Goal: Consume media (video, audio): Consume media (video, audio)

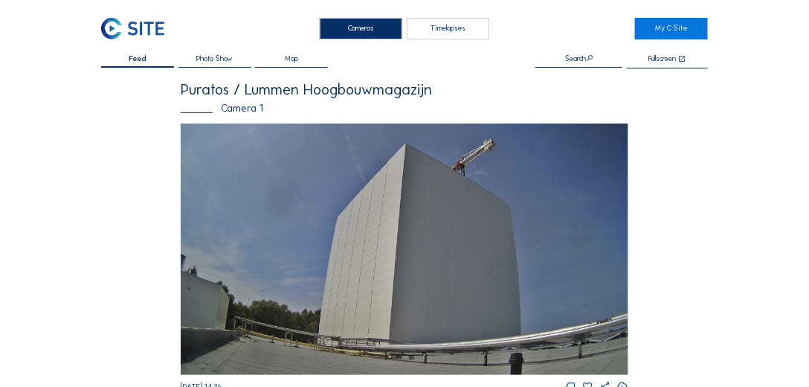
click at [432, 30] on div "Timelapses" at bounding box center [448, 29] width 83 height 22
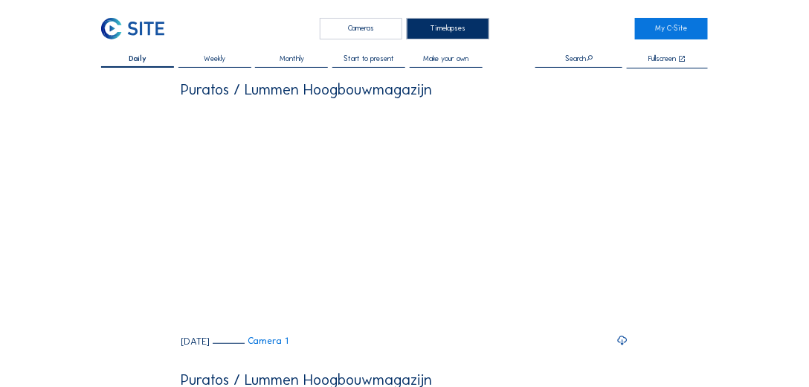
click at [299, 57] on span "Monthly" at bounding box center [292, 58] width 25 height 7
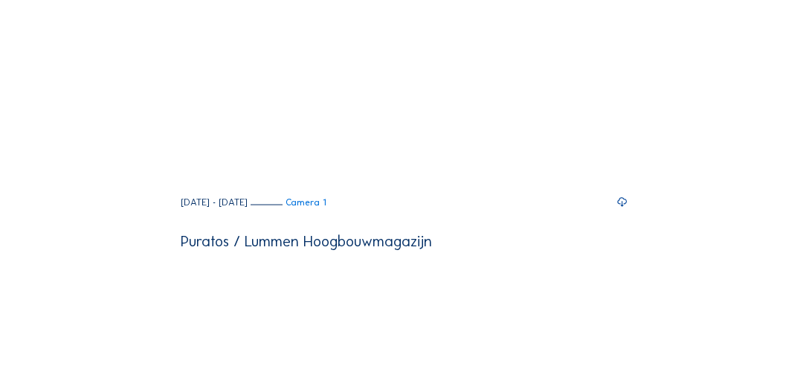
scroll to position [382, 0]
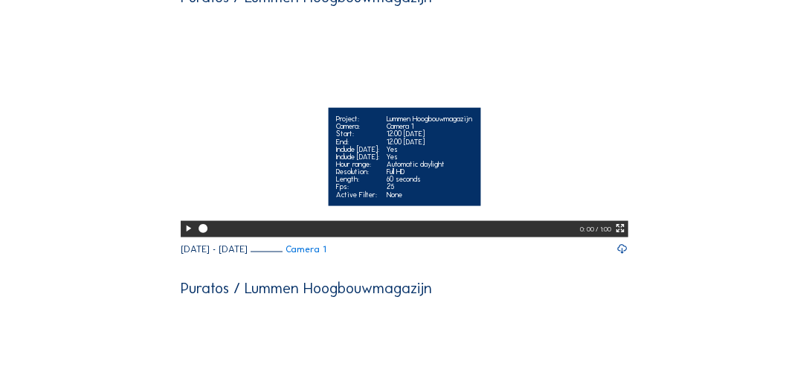
click at [191, 235] on icon at bounding box center [188, 228] width 10 height 13
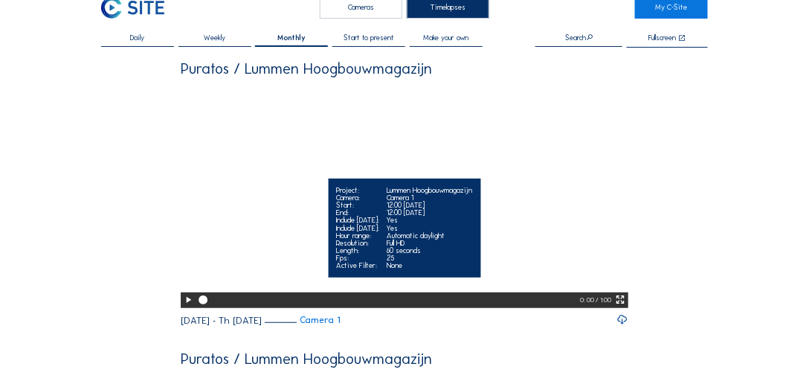
scroll to position [0, 0]
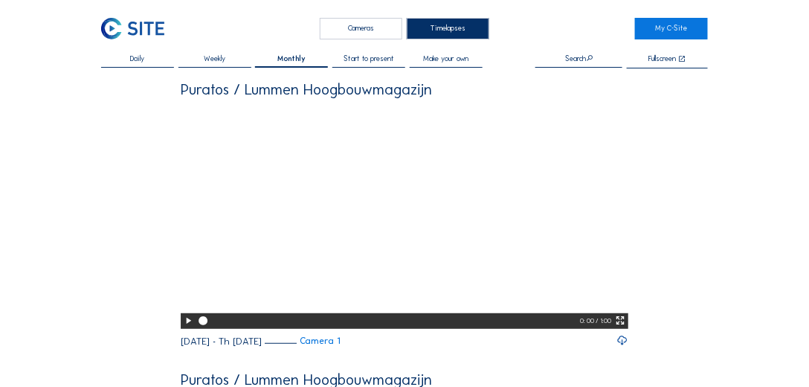
click at [393, 57] on span "Start to present" at bounding box center [368, 58] width 51 height 7
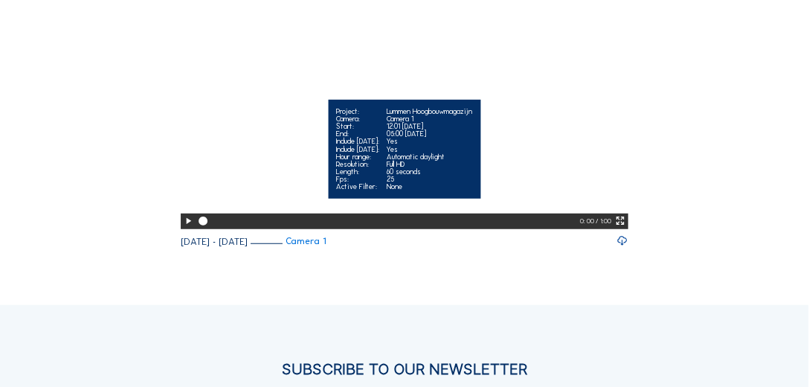
scroll to position [85, 0]
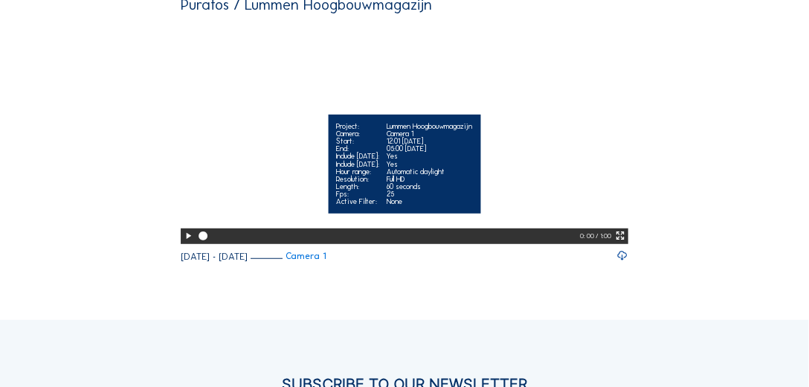
click at [183, 242] on icon at bounding box center [188, 236] width 10 height 13
